Goal: Task Accomplishment & Management: Manage account settings

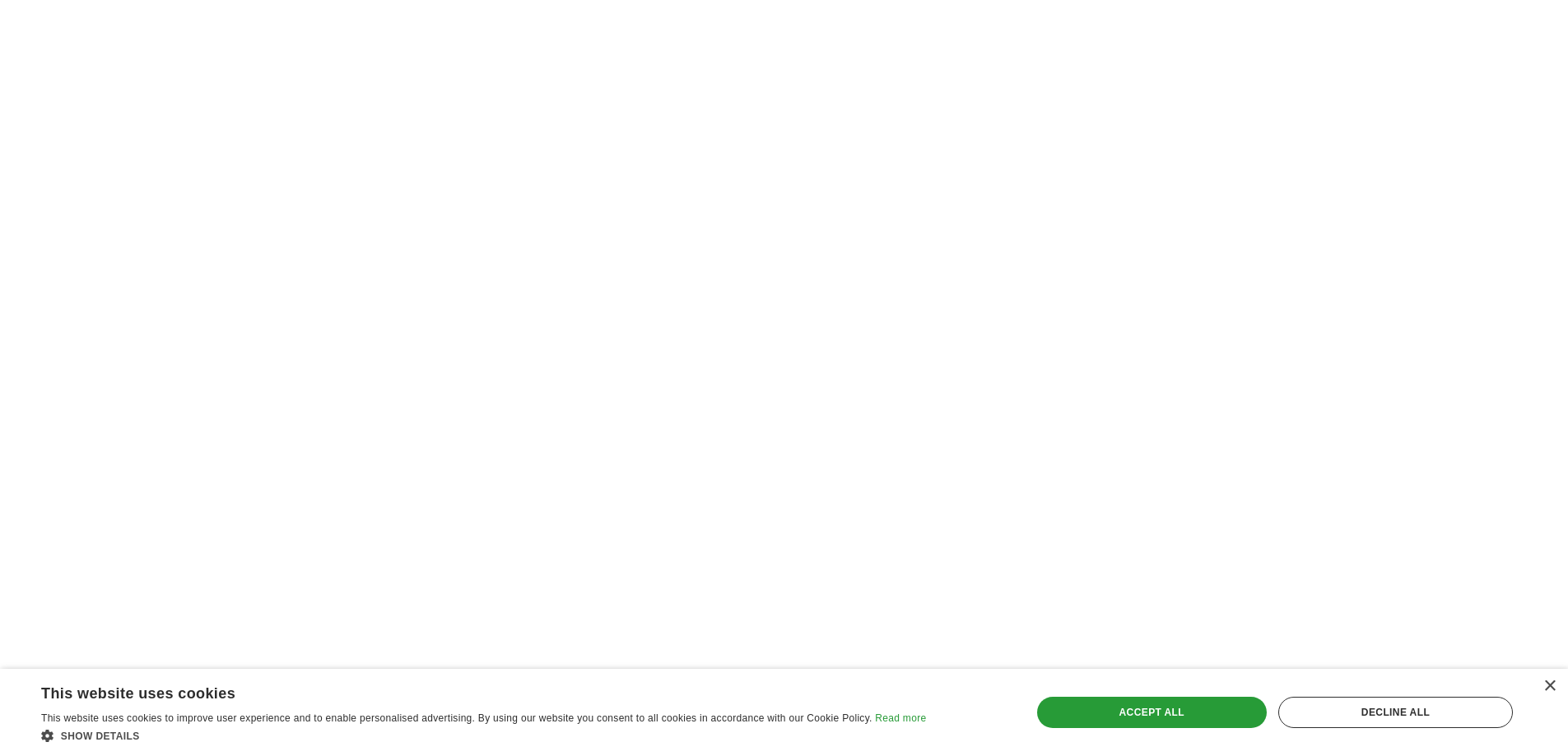
scroll to position [2634, 0]
click at [1170, 714] on div "Accept all" at bounding box center [1152, 713] width 230 height 31
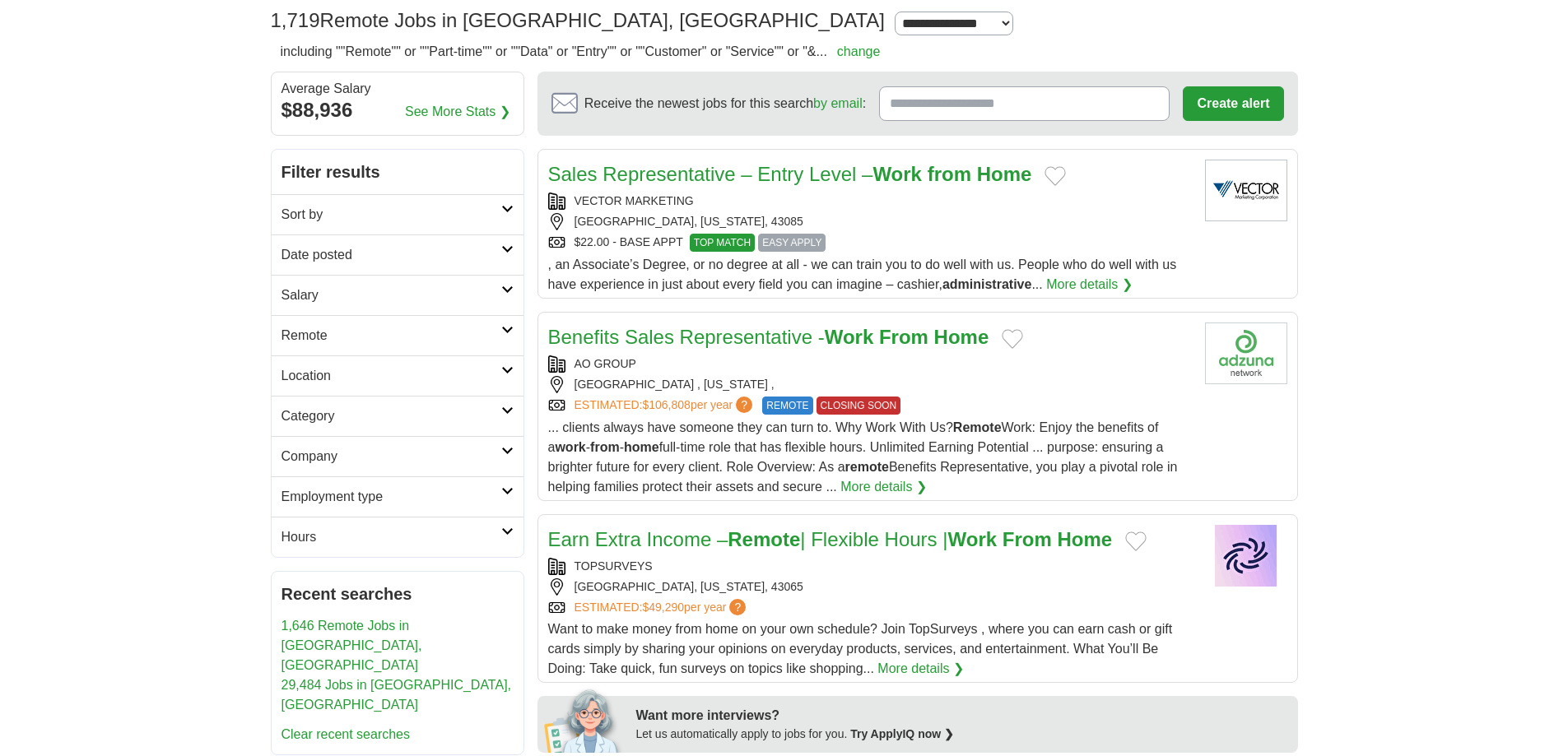
scroll to position [82, 0]
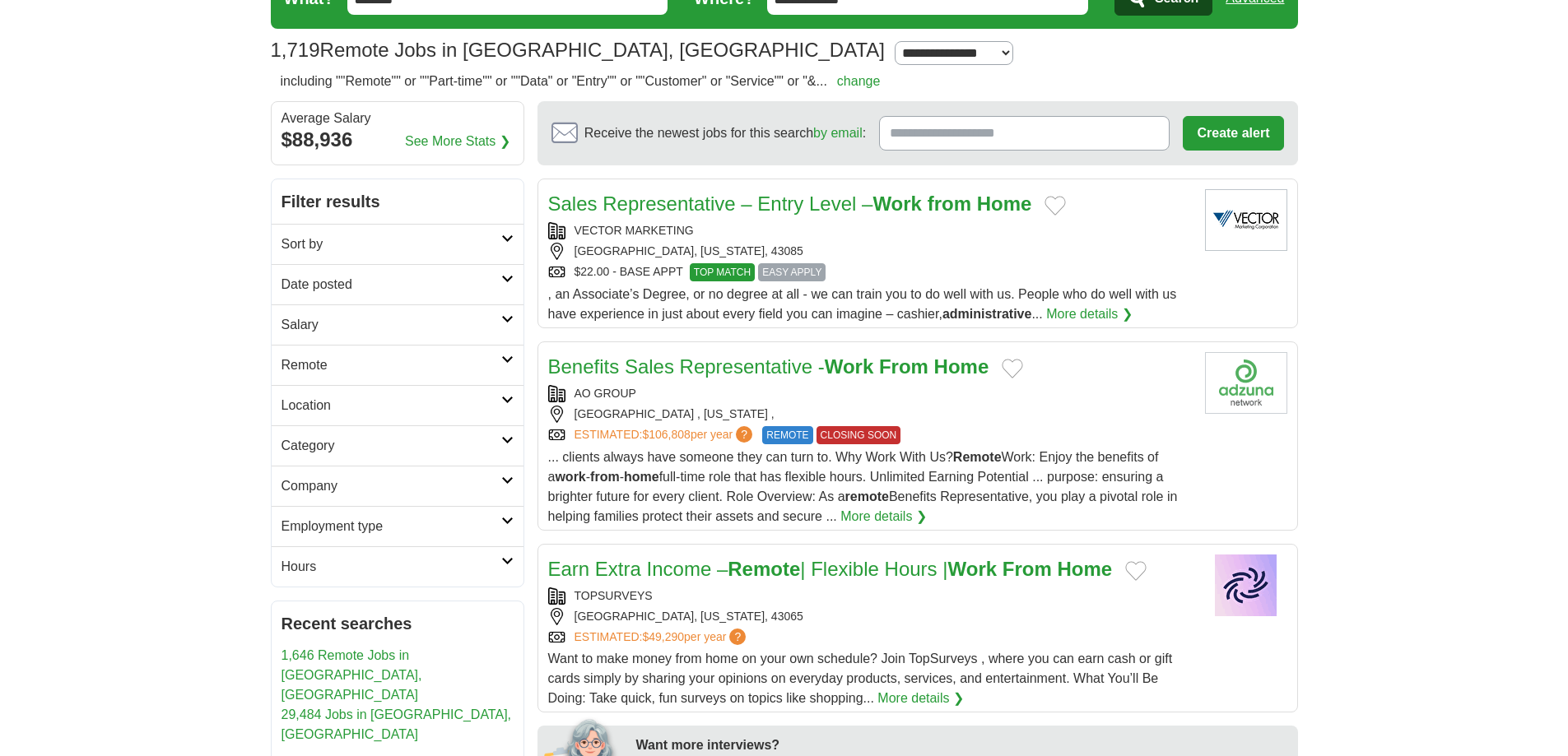
click at [509, 359] on icon at bounding box center [507, 360] width 12 height 8
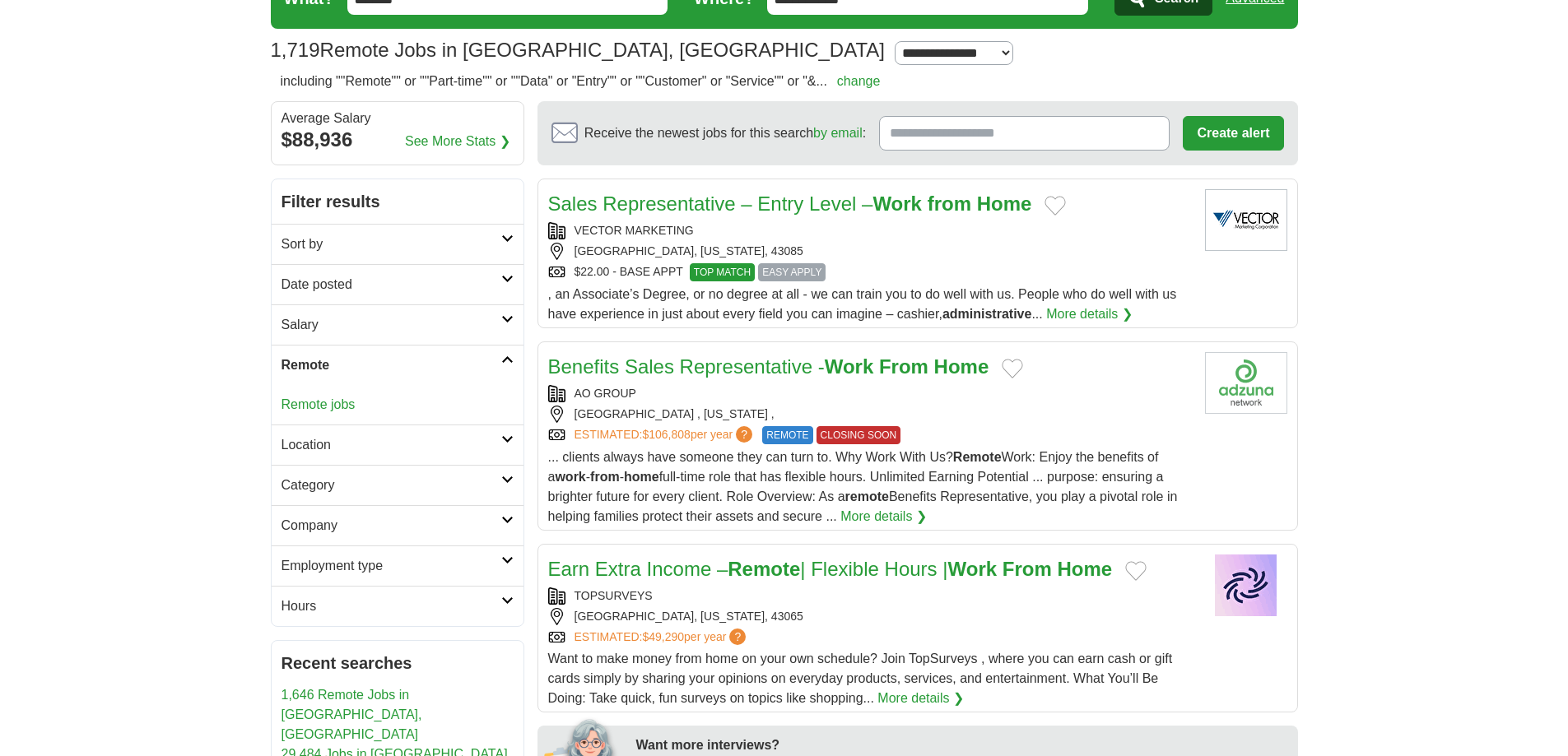
click at [509, 359] on icon at bounding box center [507, 360] width 12 height 8
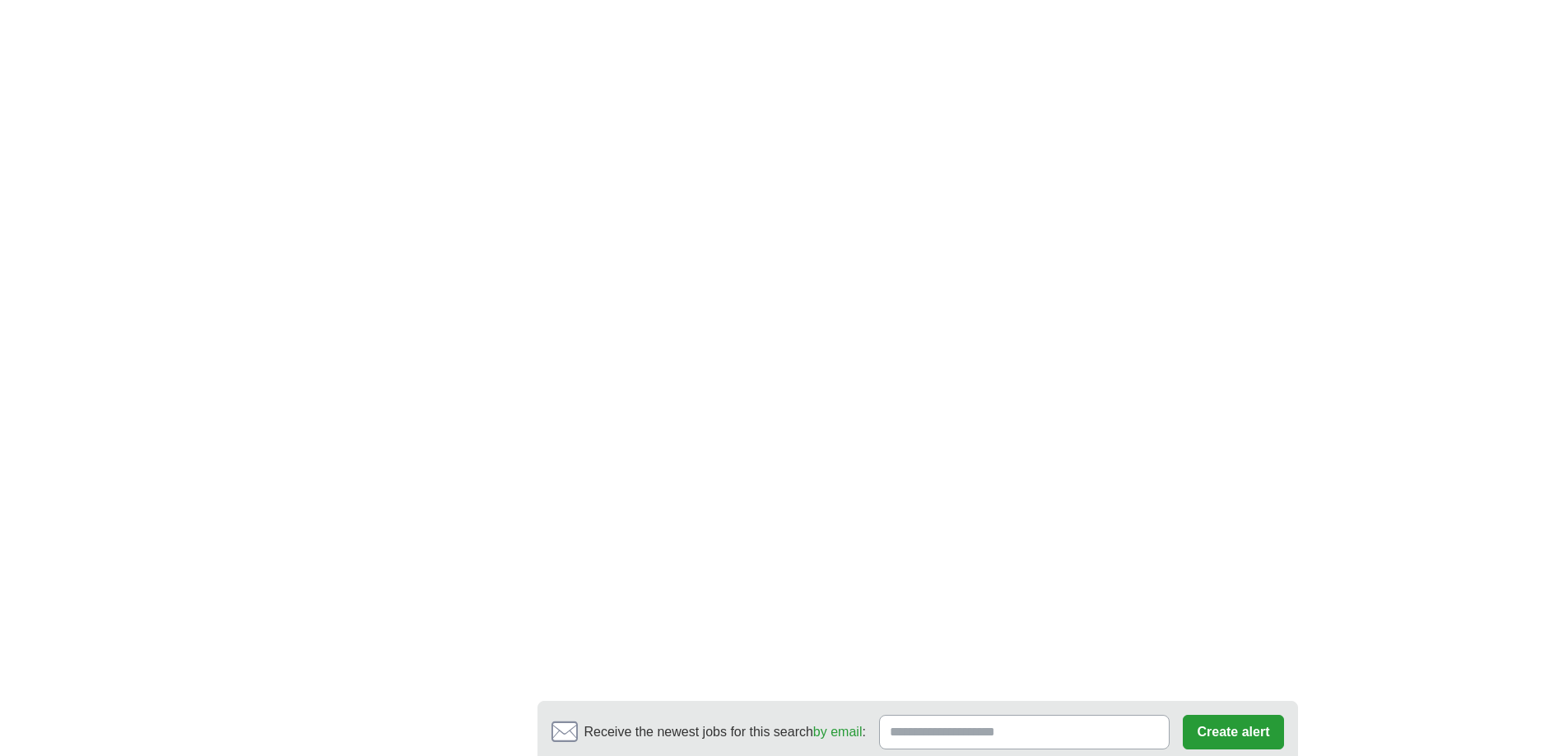
scroll to position [2634, 0]
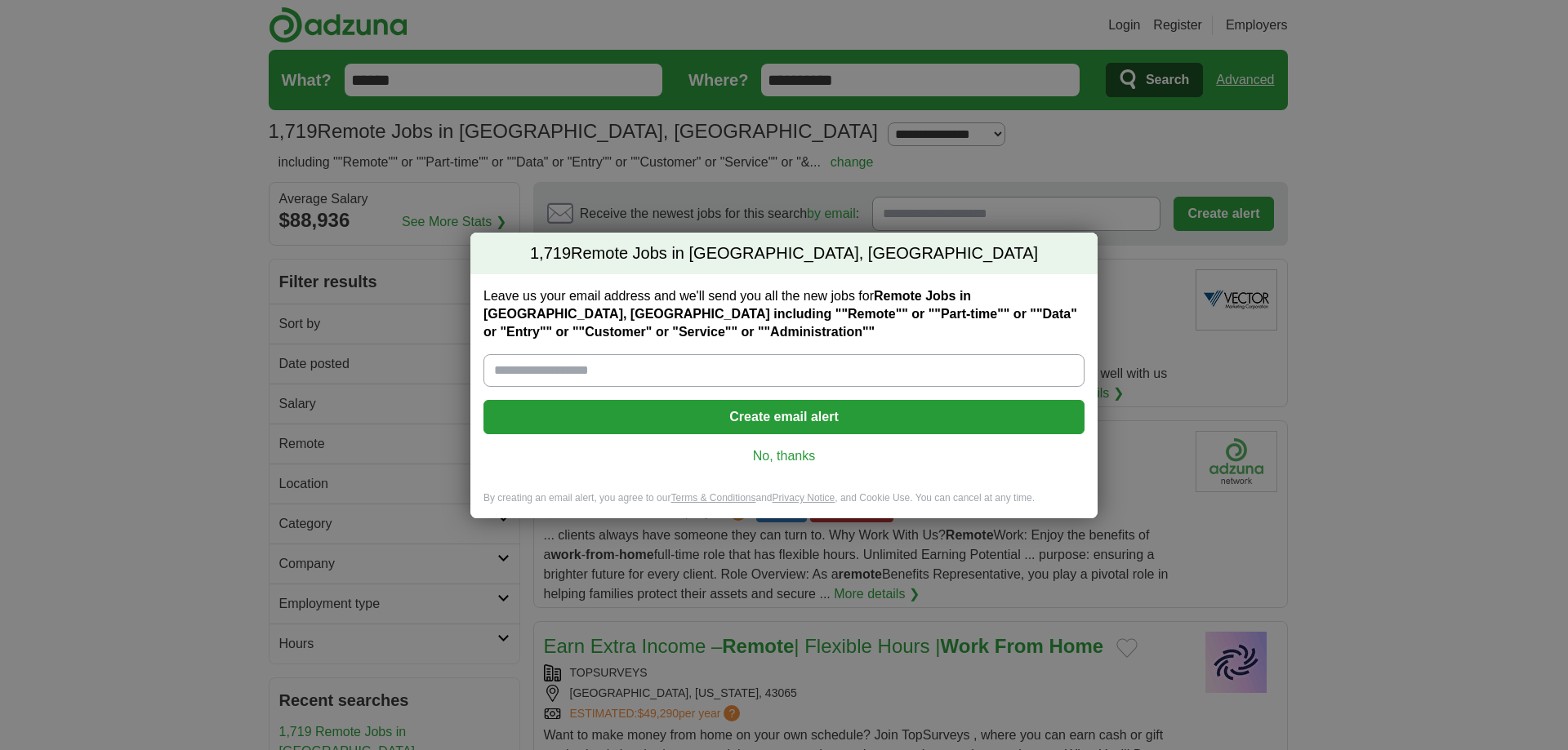
click at [791, 454] on link "No, thanks" at bounding box center [784, 456] width 575 height 18
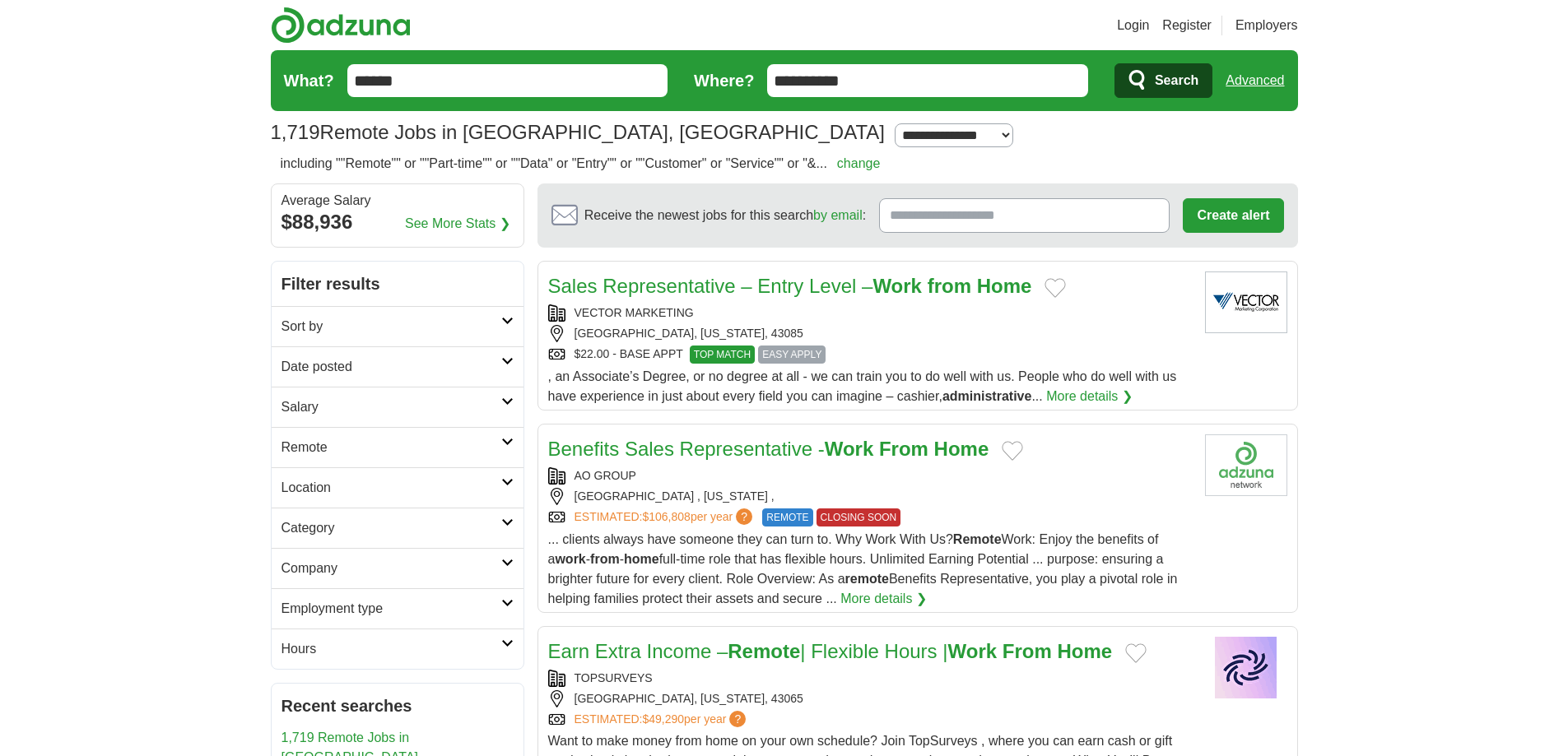
click at [1140, 24] on link "Login" at bounding box center [1132, 25] width 32 height 19
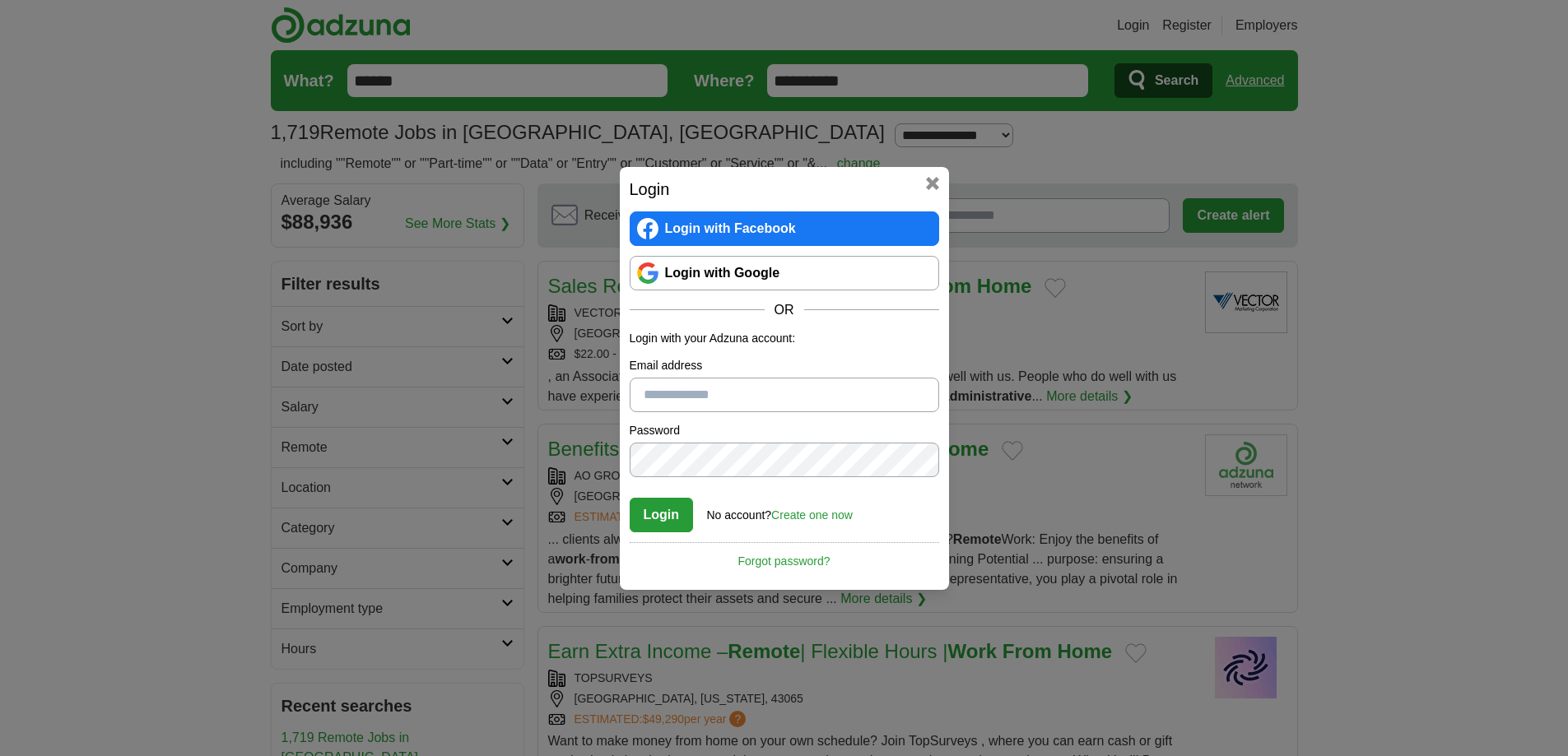
click at [713, 395] on input "Email address" at bounding box center [784, 395] width 310 height 35
type input "**********"
click at [753, 269] on link "Login with Google" at bounding box center [784, 273] width 310 height 35
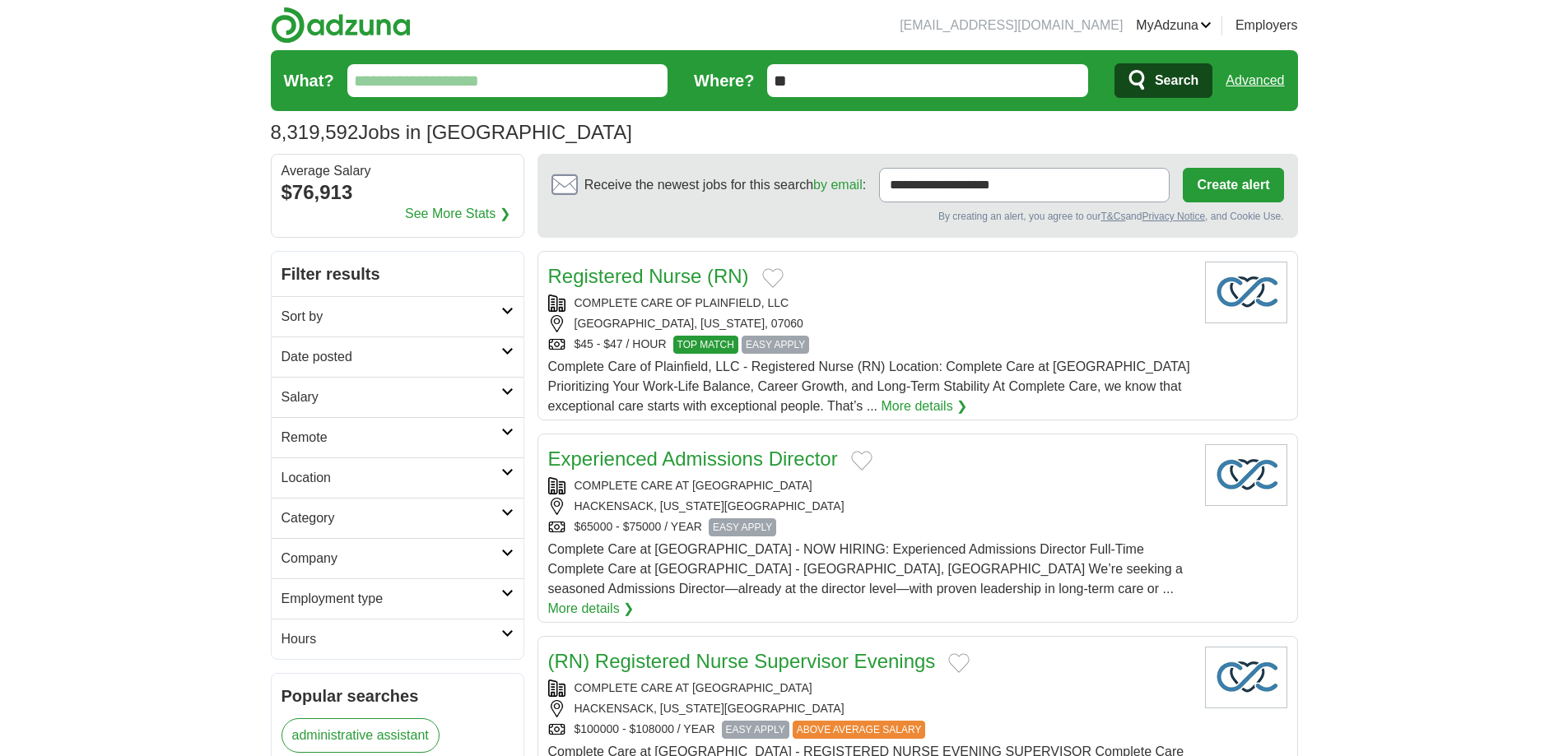
click at [0, 0] on link "Preferences" at bounding box center [0, 0] width 0 height 0
